Goal: Register for event/course

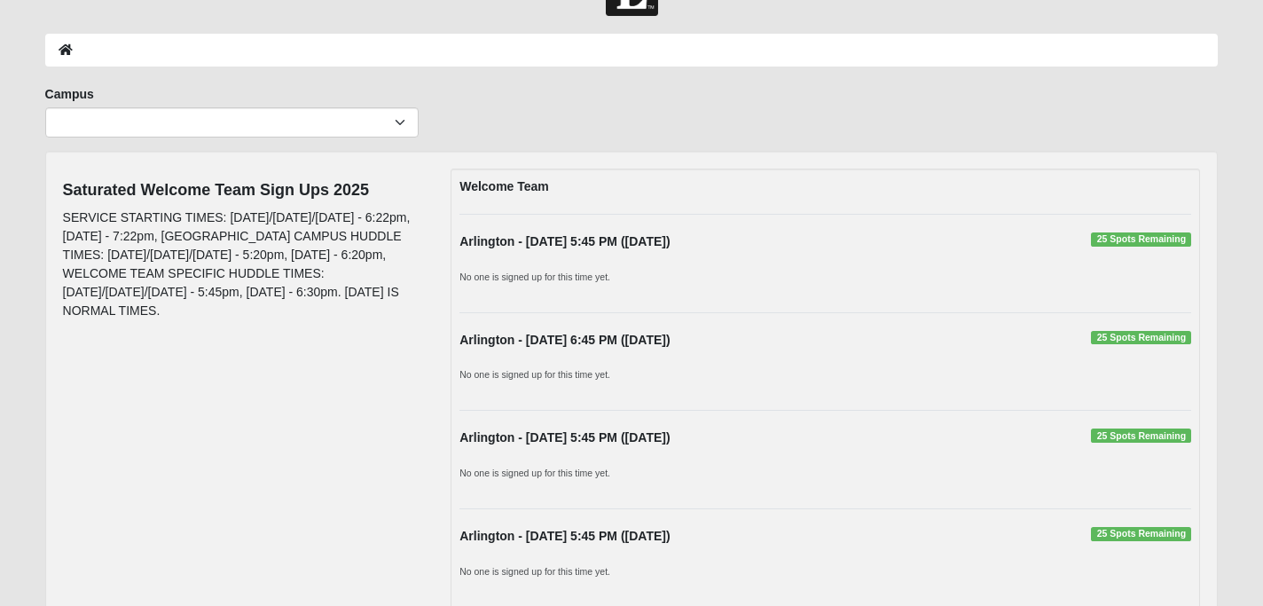
scroll to position [64, 0]
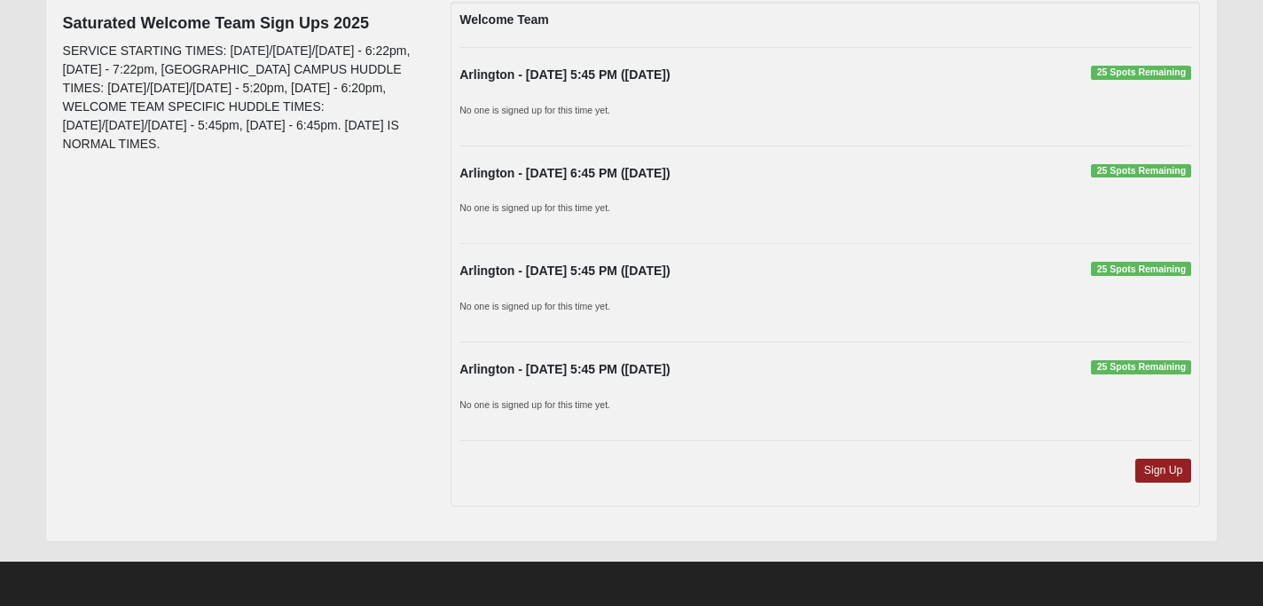
scroll to position [113, 0]
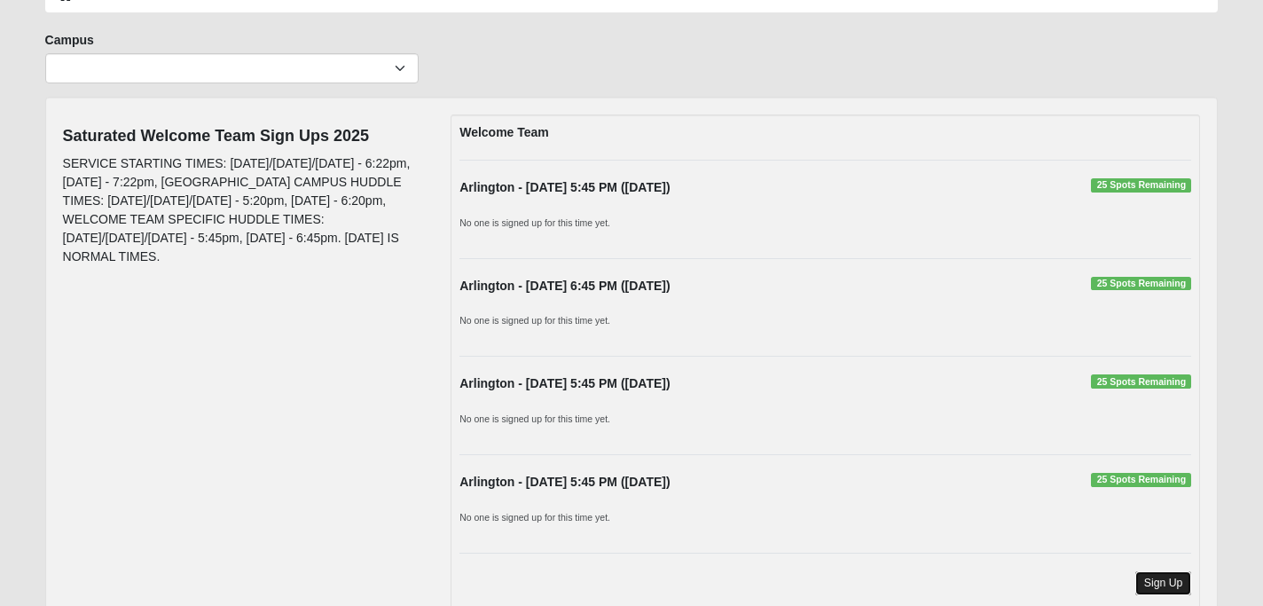
click at [1160, 580] on link "Sign Up" at bounding box center [1164, 583] width 57 height 24
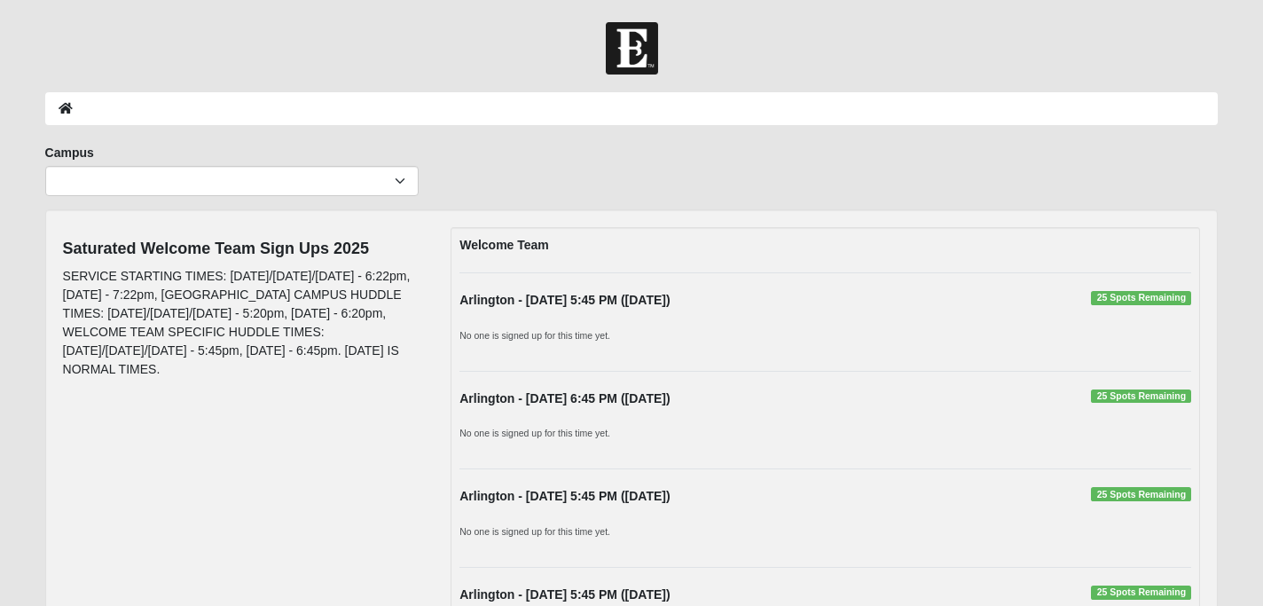
scroll to position [113, 0]
